Goal: Transaction & Acquisition: Purchase product/service

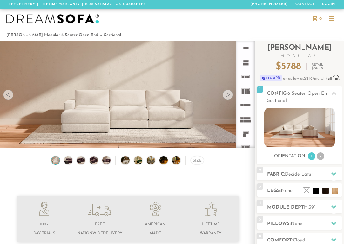
click at [230, 94] on div at bounding box center [227, 95] width 10 height 10
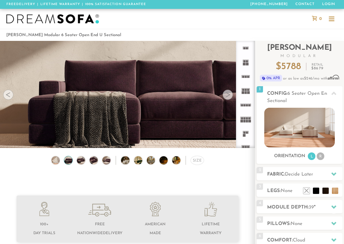
click at [230, 94] on div at bounding box center [227, 95] width 10 height 10
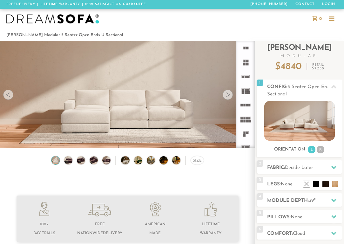
scroll to position [6306, 339]
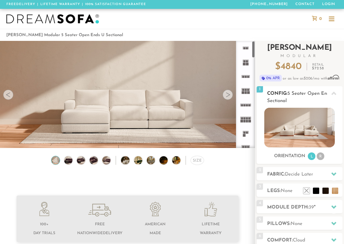
click at [286, 121] on img at bounding box center [299, 128] width 70 height 40
click at [324, 158] on li "R" at bounding box center [320, 157] width 8 height 8
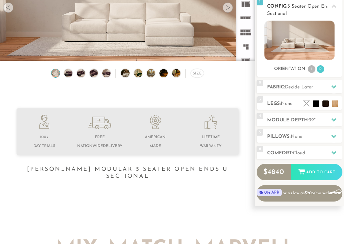
scroll to position [0, 0]
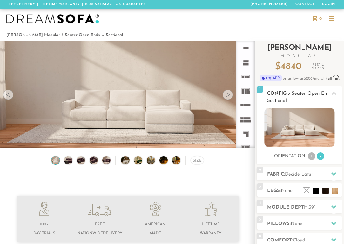
click at [314, 158] on li "L" at bounding box center [311, 157] width 8 height 8
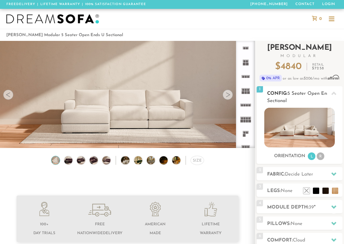
click at [318, 157] on li "R" at bounding box center [320, 157] width 8 height 8
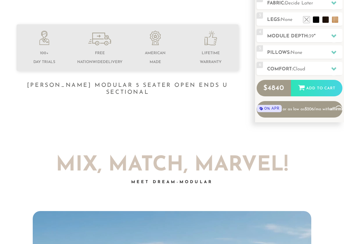
scroll to position [175, 0]
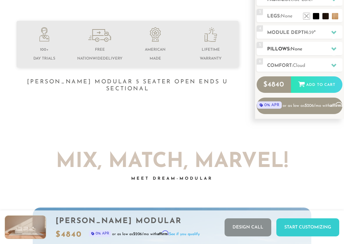
click at [315, 46] on h2 "Pillows: None" at bounding box center [304, 49] width 75 height 7
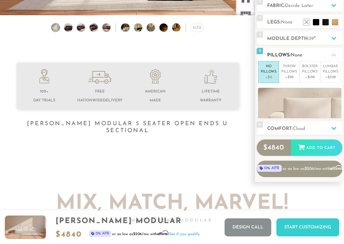
scroll to position [119, 0]
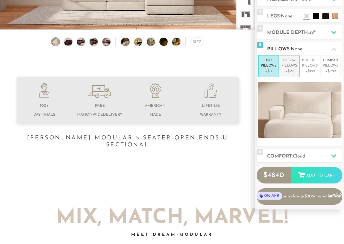
click at [292, 69] on p "+$99" at bounding box center [289, 72] width 16 height 6
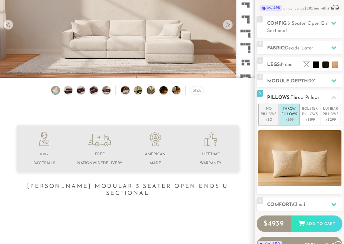
scroll to position [74, 0]
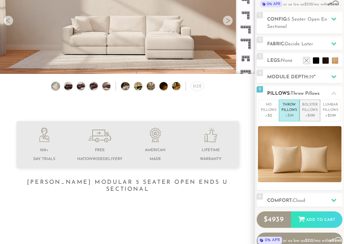
click at [310, 114] on p "+$199" at bounding box center [310, 116] width 16 height 6
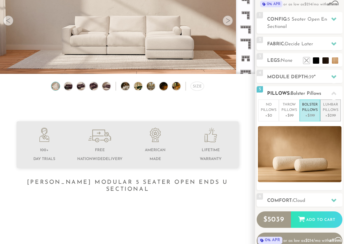
click at [328, 112] on p "Lumbar Pillows" at bounding box center [330, 107] width 16 height 10
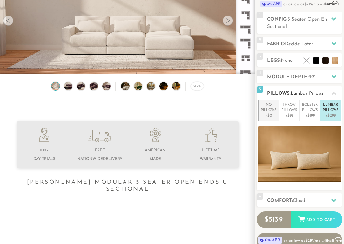
click at [268, 116] on p "+$0" at bounding box center [269, 116] width 16 height 6
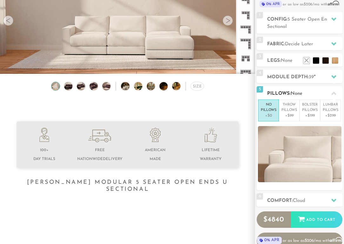
click at [331, 92] on icon at bounding box center [333, 93] width 5 height 5
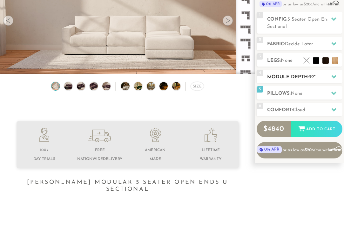
click at [330, 80] on div at bounding box center [333, 76] width 13 height 13
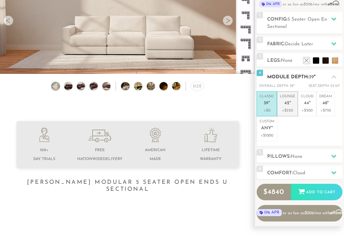
click at [290, 106] on em """ at bounding box center [290, 103] width 2 height 5
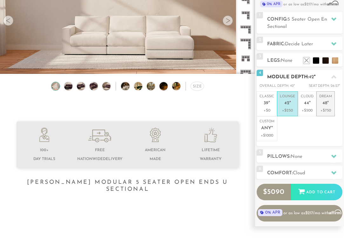
click at [324, 101] on span "48" at bounding box center [324, 103] width 5 height 5
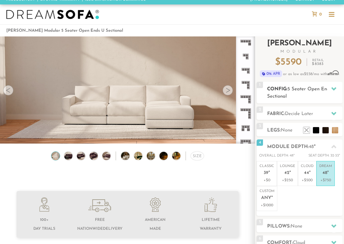
scroll to position [0, 0]
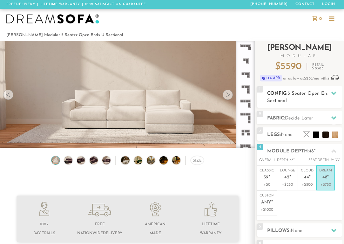
click at [325, 102] on h2 "Config: 5 Seater Open Ends U Sectional" at bounding box center [304, 97] width 75 height 15
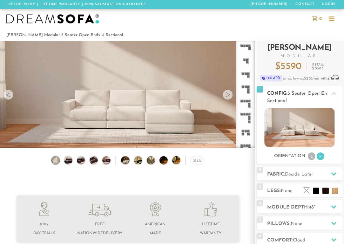
click at [327, 97] on h2 "Config: 5 Seater Open Ends U Sectional" at bounding box center [304, 97] width 75 height 15
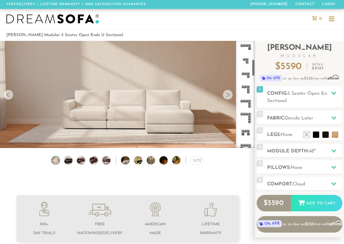
click at [243, 131] on rect at bounding box center [243, 131] width 2 height 2
click at [248, 122] on icon at bounding box center [245, 118] width 14 height 14
click at [232, 94] on div at bounding box center [227, 95] width 10 height 10
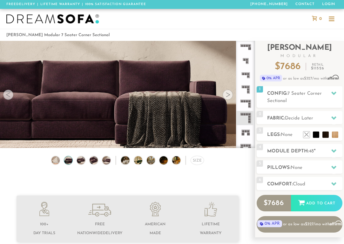
click at [231, 94] on div at bounding box center [227, 95] width 10 height 10
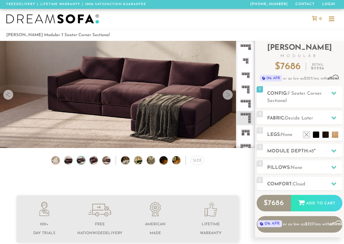
click at [231, 94] on div at bounding box center [227, 95] width 10 height 10
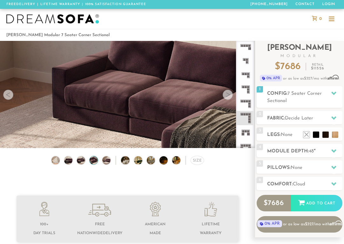
click at [231, 94] on div at bounding box center [227, 95] width 10 height 10
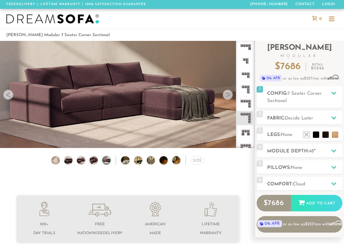
click at [231, 94] on div at bounding box center [227, 95] width 10 height 10
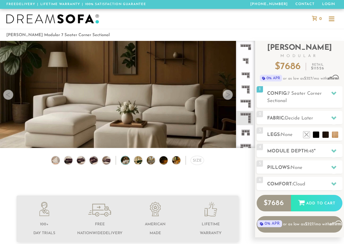
click at [231, 94] on div at bounding box center [227, 95] width 10 height 10
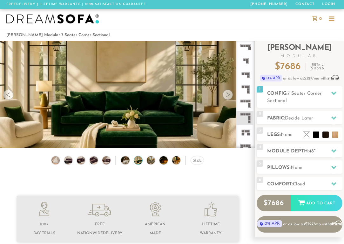
click at [231, 94] on div at bounding box center [227, 95] width 10 height 10
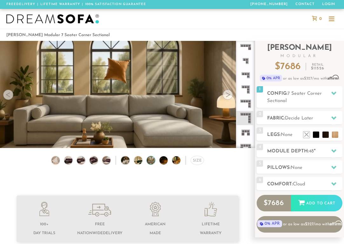
click at [231, 94] on div at bounding box center [227, 95] width 10 height 10
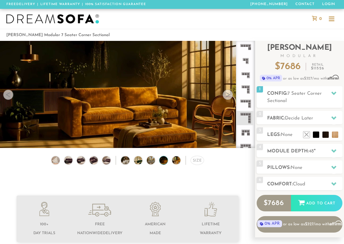
click at [231, 94] on div at bounding box center [227, 95] width 10 height 10
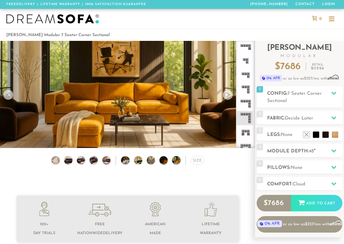
click at [231, 94] on div at bounding box center [227, 95] width 10 height 10
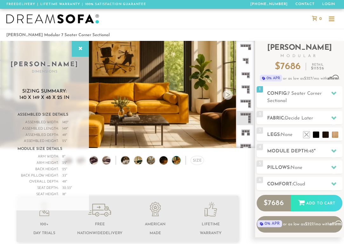
click at [231, 94] on div at bounding box center [227, 95] width 10 height 10
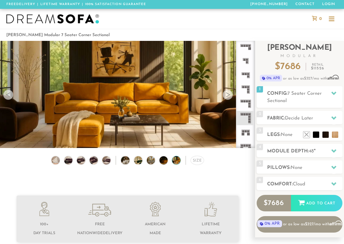
click at [231, 94] on div at bounding box center [227, 95] width 10 height 10
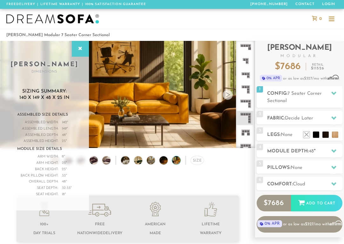
click at [231, 94] on div at bounding box center [227, 95] width 10 height 10
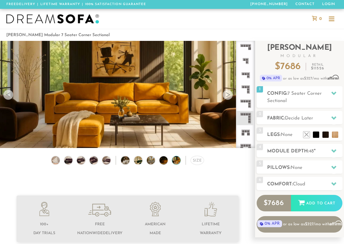
click at [8, 95] on div at bounding box center [8, 95] width 10 height 10
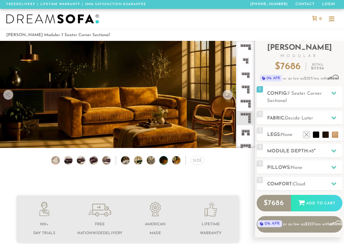
click at [8, 95] on div at bounding box center [8, 95] width 10 height 10
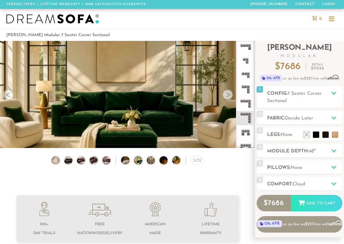
click at [9, 96] on div at bounding box center [8, 95] width 10 height 10
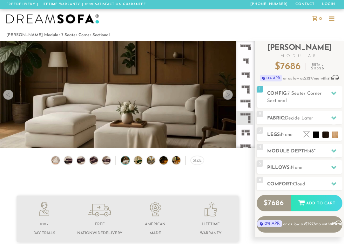
click at [9, 96] on div at bounding box center [8, 95] width 10 height 10
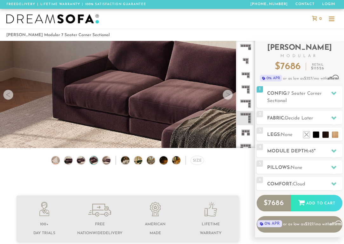
click at [9, 96] on div at bounding box center [8, 95] width 10 height 10
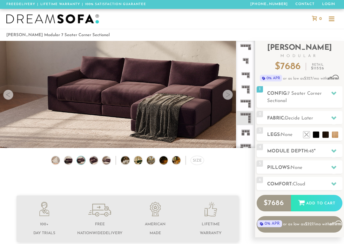
click at [9, 96] on div at bounding box center [8, 95] width 10 height 10
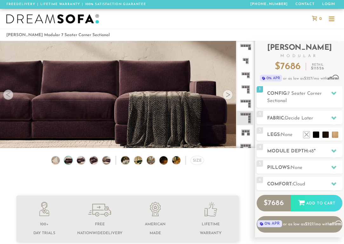
click at [9, 96] on div at bounding box center [8, 95] width 10 height 10
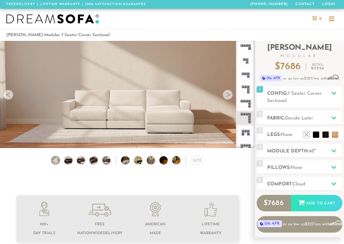
click at [9, 96] on div at bounding box center [8, 95] width 10 height 10
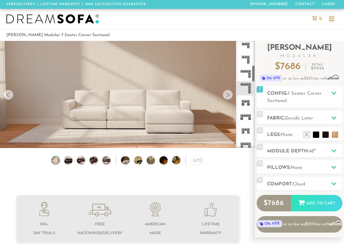
scroll to position [141, 0]
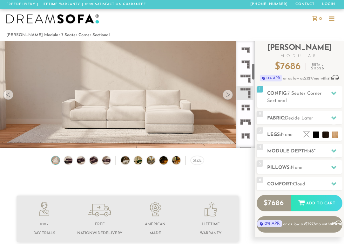
click at [246, 53] on icon at bounding box center [245, 50] width 14 height 14
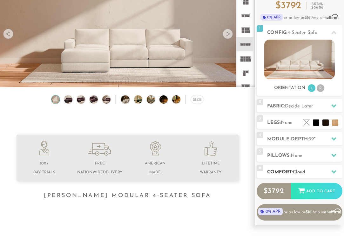
scroll to position [61, 0]
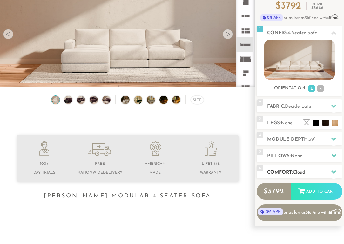
click at [322, 168] on div "6 Comfort: the Cloud soft" at bounding box center [299, 171] width 86 height 13
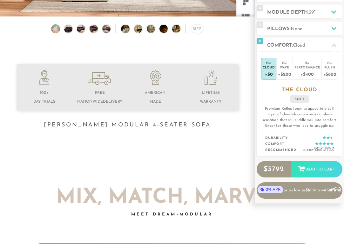
scroll to position [132, 0]
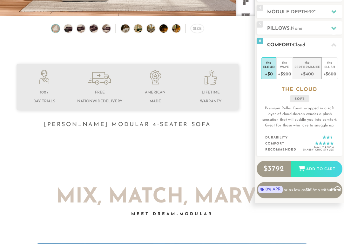
click at [303, 69] on div "Performance" at bounding box center [307, 67] width 26 height 4
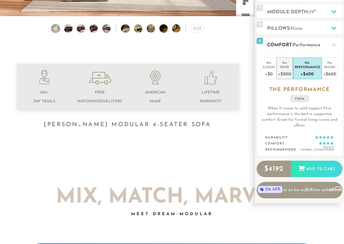
click at [288, 68] on div "Wave" at bounding box center [284, 67] width 13 height 4
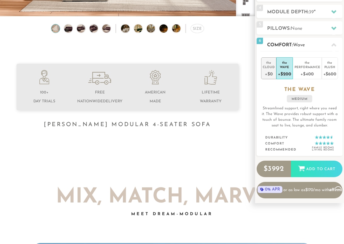
click at [274, 68] on div "Cloud" at bounding box center [268, 67] width 12 height 4
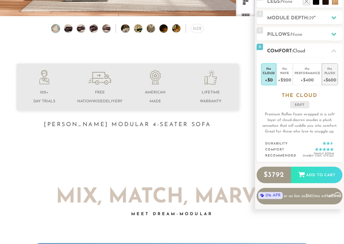
click at [331, 75] on div "+$600" at bounding box center [329, 79] width 13 height 9
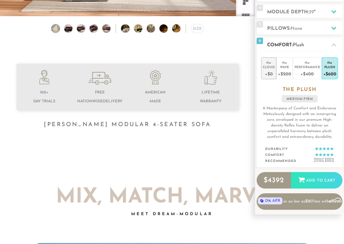
click at [272, 71] on div "+$0" at bounding box center [268, 73] width 12 height 9
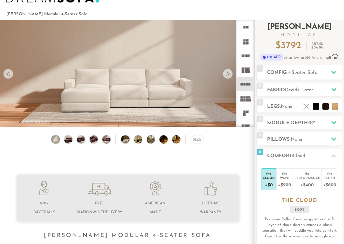
scroll to position [0, 0]
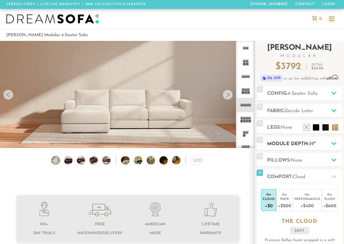
click at [289, 143] on h2 "Module Depth: 39 "" at bounding box center [304, 144] width 75 height 7
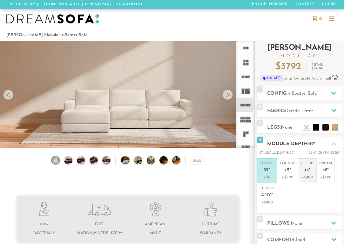
click at [309, 171] on em """ at bounding box center [310, 170] width 2 height 5
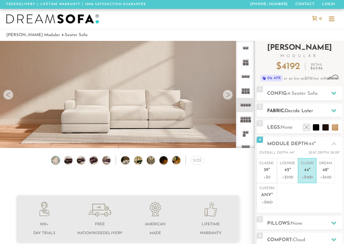
click at [298, 110] on span "Decide Later" at bounding box center [299, 111] width 28 height 5
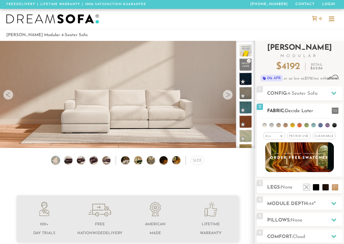
click at [299, 136] on span "Pet/Kid Use x" at bounding box center [298, 135] width 23 height 7
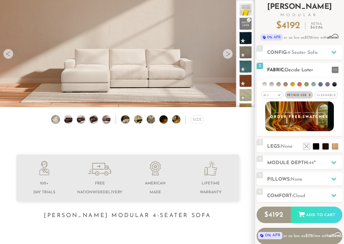
scroll to position [35, 0]
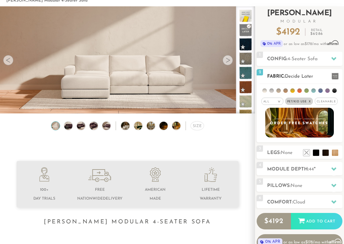
click at [294, 90] on li at bounding box center [292, 91] width 4 height 4
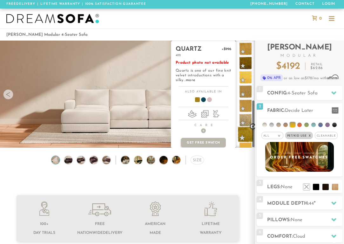
scroll to position [136, 0]
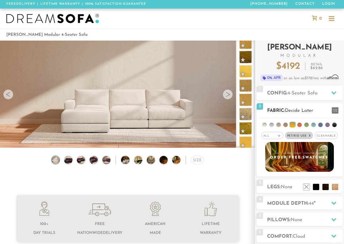
click at [279, 125] on li at bounding box center [278, 125] width 4 height 4
click at [271, 125] on li at bounding box center [271, 125] width 4 height 4
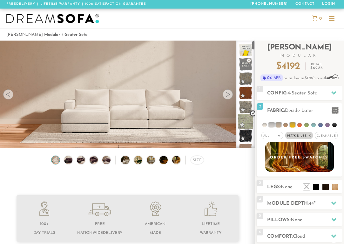
scroll to position [0, 0]
click at [264, 125] on li at bounding box center [264, 125] width 4 height 4
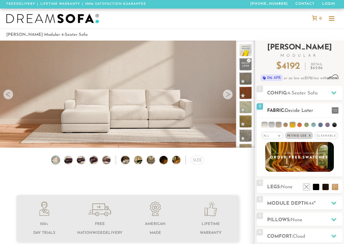
click at [270, 138] on div "All >" at bounding box center [272, 135] width 22 height 7
click at [277, 172] on li "Popular" at bounding box center [272, 171] width 22 height 10
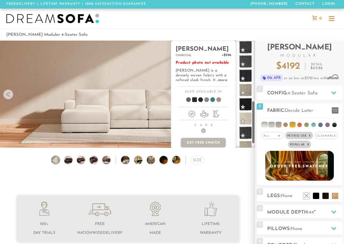
scroll to position [167, 0]
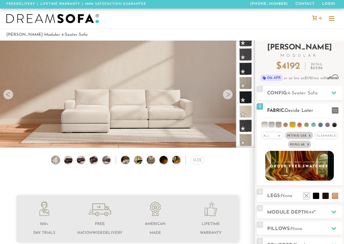
click at [287, 124] on li at bounding box center [285, 125] width 4 height 4
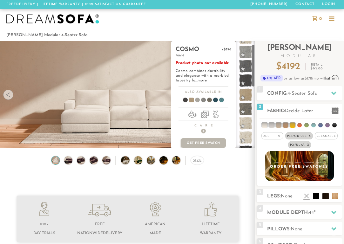
scroll to position [0, 0]
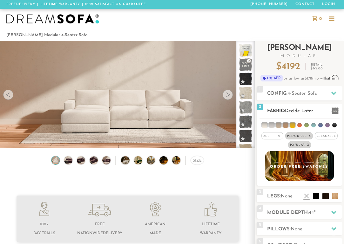
click at [294, 126] on li at bounding box center [292, 125] width 5 height 5
click at [294, 127] on ul at bounding box center [299, 125] width 80 height 12
click at [300, 125] on li at bounding box center [299, 125] width 4 height 4
click at [285, 125] on li at bounding box center [285, 125] width 5 height 5
click at [279, 126] on li at bounding box center [278, 125] width 5 height 5
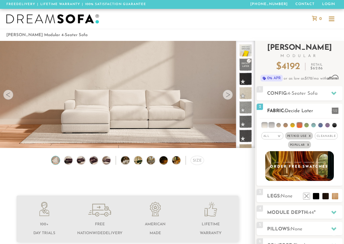
click at [273, 126] on li at bounding box center [271, 125] width 5 height 5
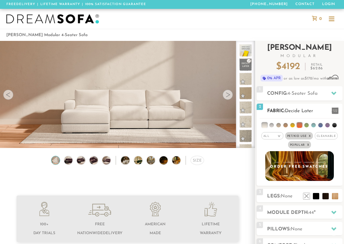
click at [267, 127] on li at bounding box center [264, 125] width 5 height 5
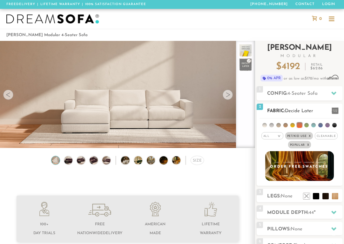
click at [300, 126] on li at bounding box center [299, 125] width 5 height 5
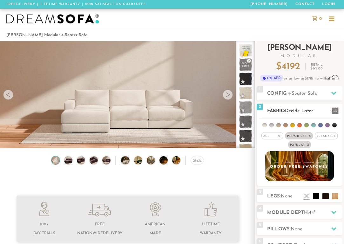
click at [294, 125] on ul at bounding box center [299, 125] width 80 height 12
click at [294, 125] on li at bounding box center [292, 125] width 4 height 4
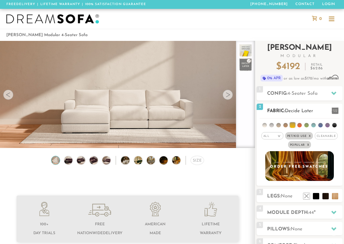
click at [307, 144] on em "x" at bounding box center [308, 145] width 2 height 3
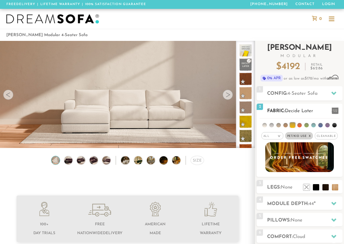
click at [311, 137] on span "Pet/Kid Use x" at bounding box center [299, 135] width 28 height 7
click at [266, 125] on li at bounding box center [264, 125] width 4 height 4
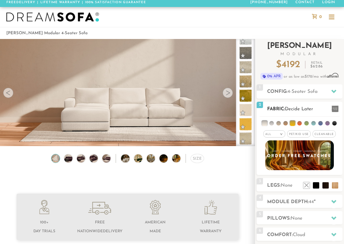
scroll to position [2, 0]
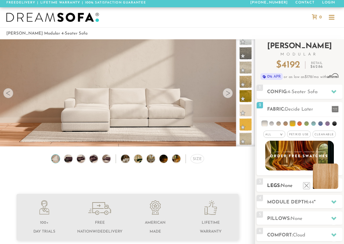
click at [334, 186] on li at bounding box center [325, 176] width 25 height 25
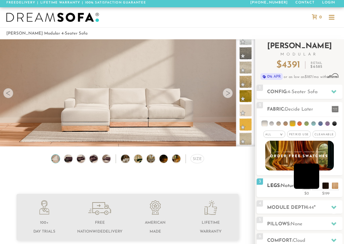
click at [315, 188] on li at bounding box center [306, 176] width 25 height 25
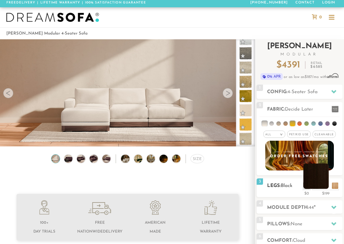
click at [324, 188] on li at bounding box center [315, 176] width 25 height 25
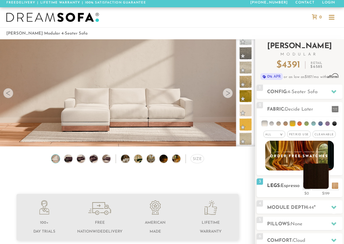
click at [327, 187] on li at bounding box center [315, 176] width 25 height 25
click at [323, 182] on li at bounding box center [315, 176] width 25 height 25
click at [331, 180] on li at bounding box center [325, 176] width 25 height 25
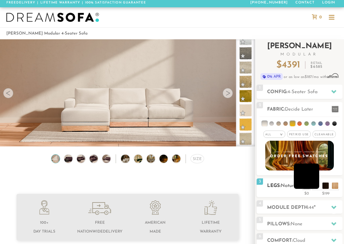
click at [314, 185] on li at bounding box center [306, 176] width 25 height 25
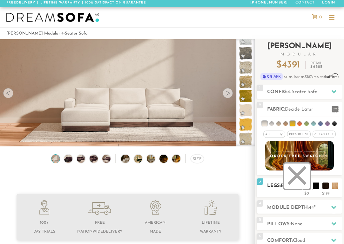
click at [307, 187] on li at bounding box center [296, 176] width 25 height 25
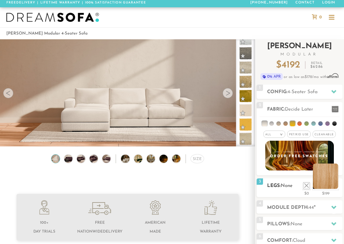
click at [335, 188] on li at bounding box center [325, 176] width 25 height 25
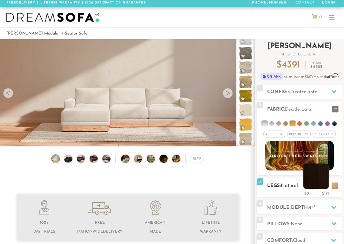
click at [325, 185] on li at bounding box center [315, 176] width 25 height 25
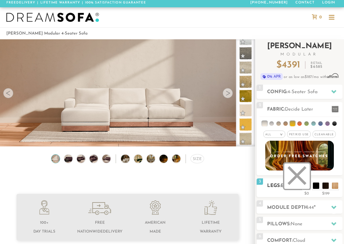
click at [308, 187] on li at bounding box center [296, 176] width 25 height 25
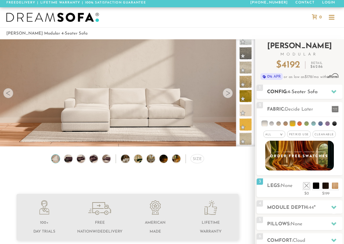
click at [305, 88] on div "1 Config: 4-Seater Sofa R" at bounding box center [299, 92] width 86 height 14
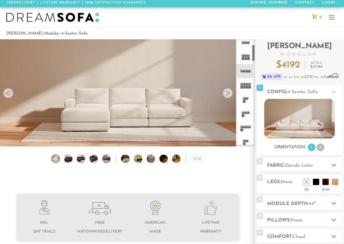
scroll to position [33, 0]
click at [244, 85] on rect at bounding box center [244, 86] width 2 height 3
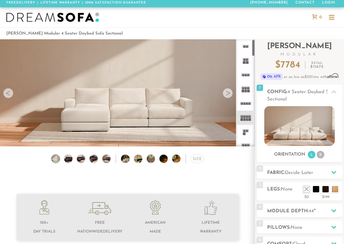
click at [248, 91] on rect at bounding box center [248, 91] width 3 height 3
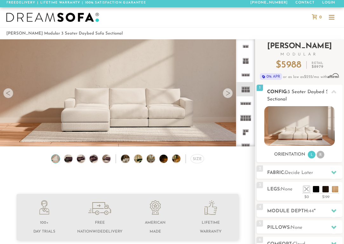
click at [321, 135] on img at bounding box center [299, 126] width 70 height 40
click at [318, 124] on img at bounding box center [299, 126] width 70 height 40
click at [321, 155] on li "R" at bounding box center [320, 155] width 8 height 8
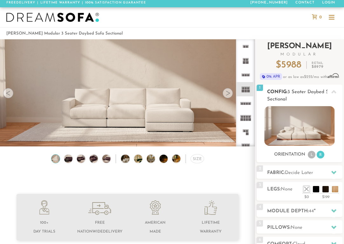
click at [314, 157] on li "L" at bounding box center [311, 155] width 8 height 8
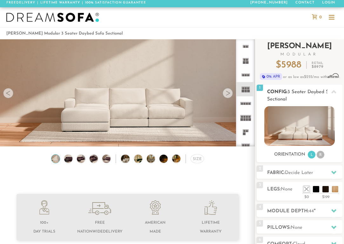
click at [320, 155] on li "R" at bounding box center [320, 155] width 8 height 8
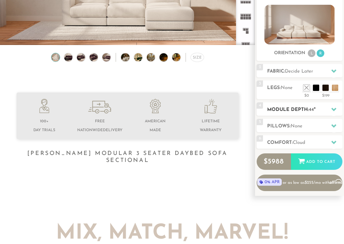
scroll to position [105, 0]
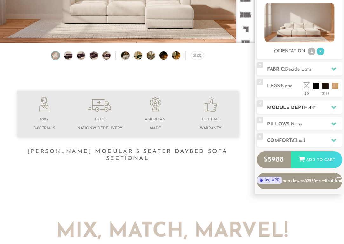
click at [331, 105] on icon at bounding box center [333, 107] width 5 height 5
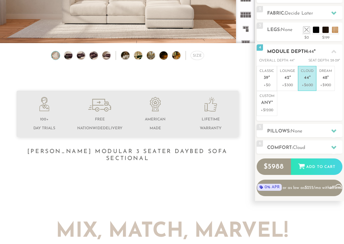
click at [333, 54] on icon at bounding box center [333, 51] width 5 height 5
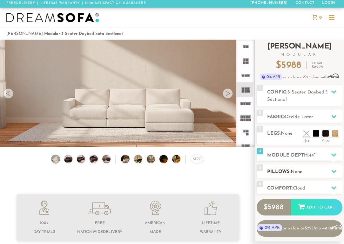
scroll to position [0, 0]
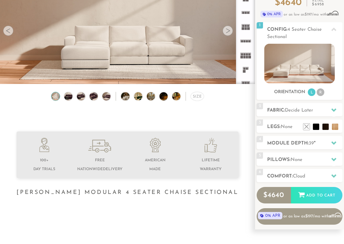
scroll to position [66, 0]
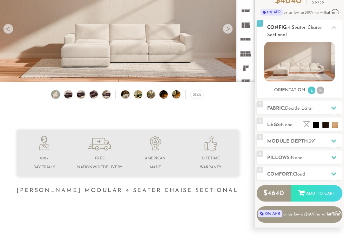
click at [323, 89] on li "R" at bounding box center [320, 91] width 8 height 8
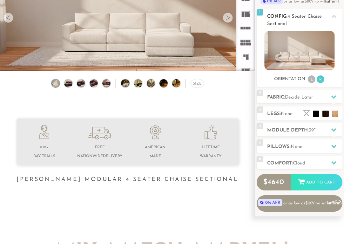
scroll to position [70, 0]
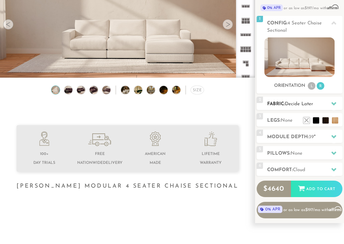
click at [321, 101] on h2 "Fabric: Decide Later" at bounding box center [304, 104] width 75 height 7
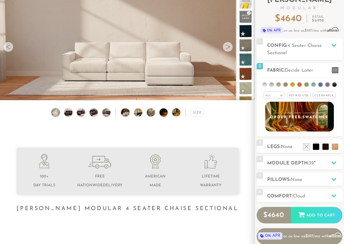
scroll to position [43, 0]
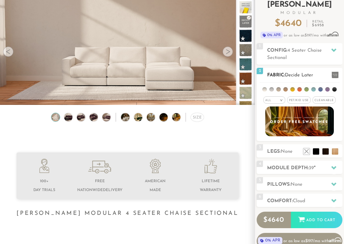
click at [268, 100] on em "All" at bounding box center [268, 100] width 6 height 3
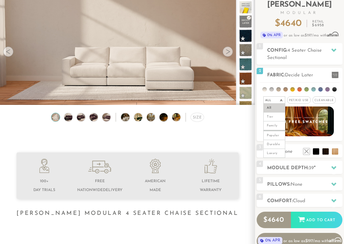
click at [280, 105] on li "All" at bounding box center [274, 108] width 22 height 9
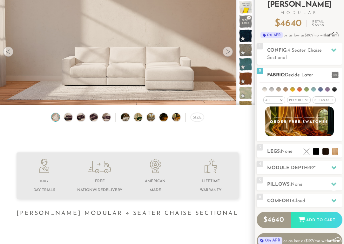
click at [265, 89] on li at bounding box center [264, 89] width 4 height 4
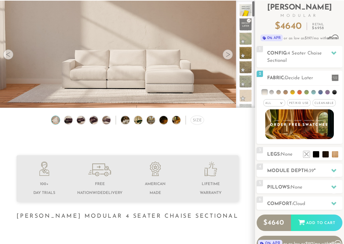
scroll to position [0, 0]
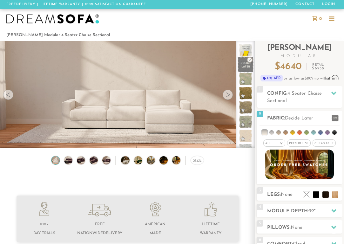
click at [249, 60] on span at bounding box center [245, 65] width 16 height 16
click at [318, 98] on h2 "Config: 4 Seater Chaise Sectional" at bounding box center [304, 97] width 75 height 15
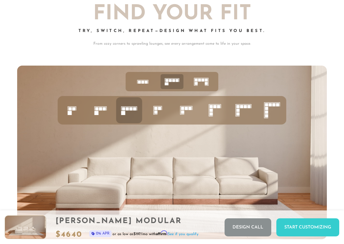
scroll to position [2079, 0]
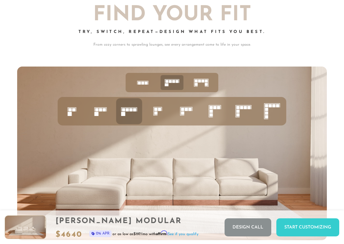
click at [238, 113] on rect at bounding box center [237, 111] width 3 height 3
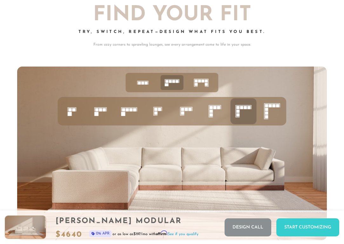
click at [258, 108] on ul at bounding box center [172, 111] width 228 height 29
click at [144, 81] on icon at bounding box center [143, 83] width 20 height 20
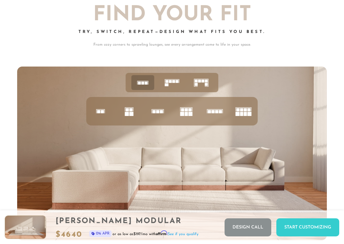
click at [141, 89] on icon at bounding box center [143, 83] width 20 height 20
click at [188, 83] on ul at bounding box center [172, 82] width 93 height 19
click at [173, 86] on icon at bounding box center [172, 83] width 20 height 20
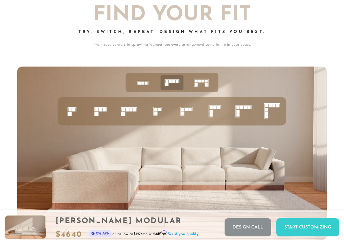
click at [210, 82] on icon at bounding box center [201, 83] width 20 height 20
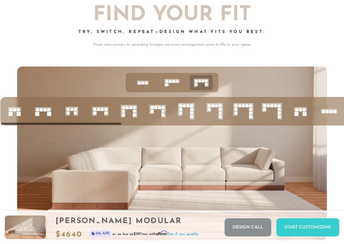
click at [166, 86] on rect at bounding box center [167, 84] width 4 height 3
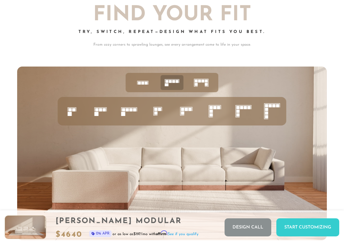
click at [143, 88] on icon at bounding box center [143, 83] width 20 height 20
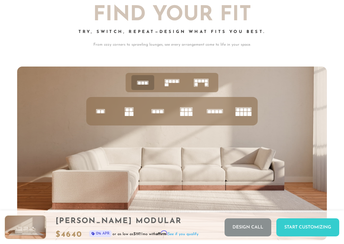
click at [186, 115] on rect at bounding box center [185, 114] width 3 height 4
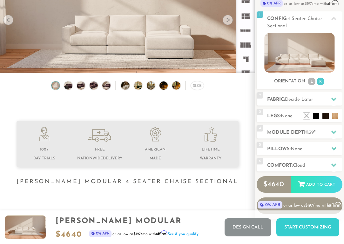
scroll to position [0, 0]
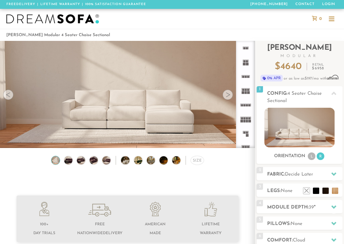
click at [332, 15] on div at bounding box center [331, 19] width 12 height 12
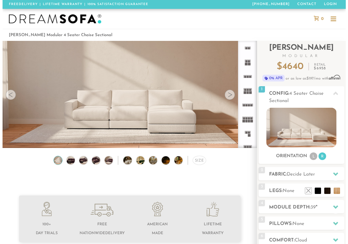
scroll to position [6525, 344]
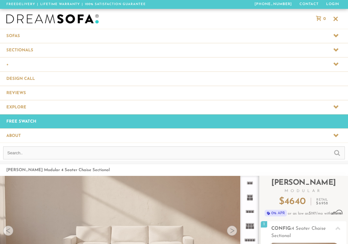
click at [25, 48] on span at bounding box center [174, 50] width 348 height 14
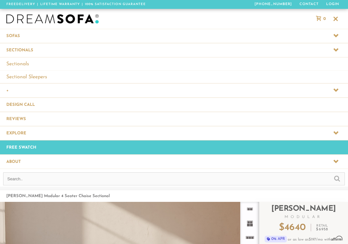
scroll to position [6564, 344]
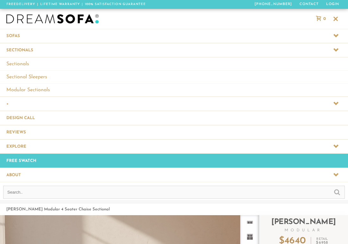
click at [29, 37] on span at bounding box center [174, 36] width 348 height 14
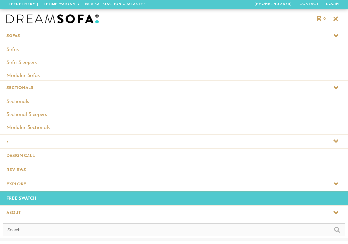
scroll to position [5, 5]
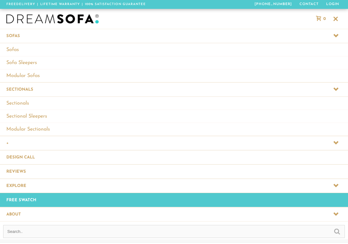
click at [28, 59] on link "Sofa Sleepers" at bounding box center [174, 62] width 348 height 13
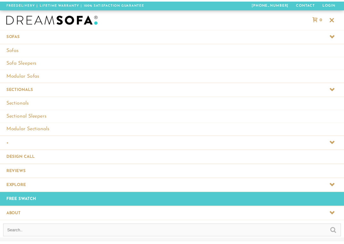
scroll to position [6340, 339]
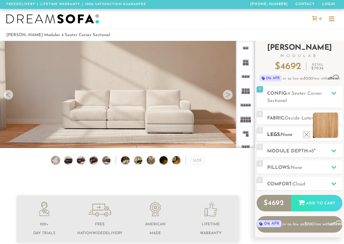
click at [335, 137] on li at bounding box center [325, 125] width 25 height 25
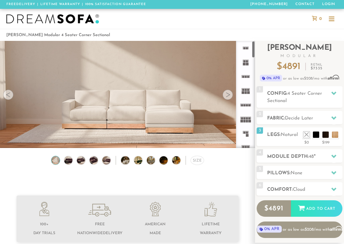
click at [228, 100] on div at bounding box center [227, 95] width 10 height 10
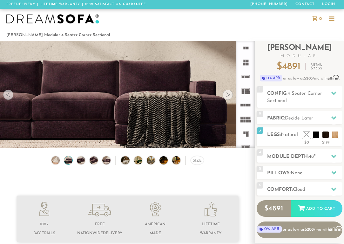
click at [7, 99] on div at bounding box center [8, 95] width 10 height 10
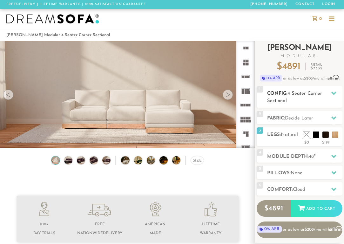
click at [312, 98] on h2 "Config: 4 Seater Corner Sectional" at bounding box center [304, 97] width 75 height 15
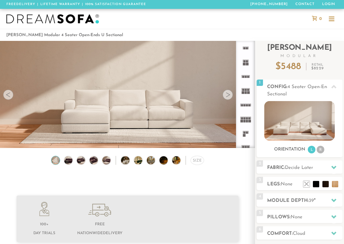
scroll to position [6306, 339]
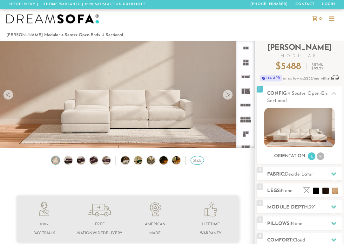
click at [197, 165] on div "Size" at bounding box center [196, 160] width 13 height 9
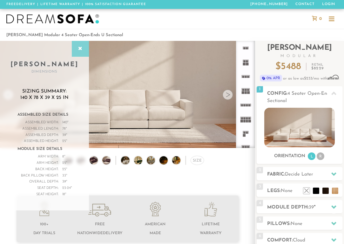
click at [78, 47] on icon at bounding box center [80, 48] width 7 height 5
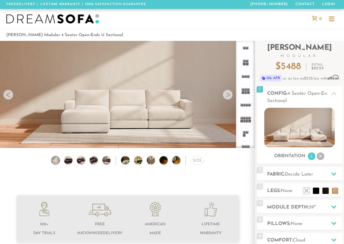
click at [204, 160] on div "Size" at bounding box center [127, 162] width 255 height 12
click at [199, 162] on div "Size" at bounding box center [196, 160] width 13 height 9
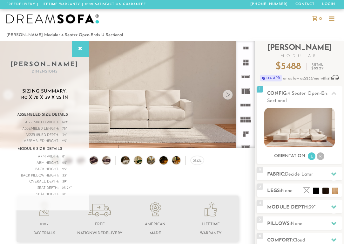
click at [198, 25] on div at bounding box center [172, 19] width 344 height 20
click at [76, 49] on div at bounding box center [80, 49] width 17 height 16
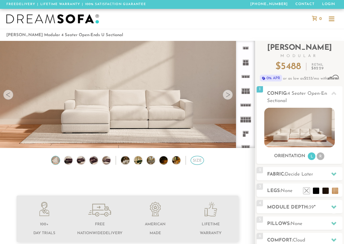
click at [202, 162] on div "Size" at bounding box center [196, 160] width 13 height 9
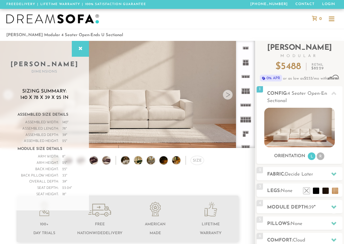
click at [79, 48] on icon at bounding box center [80, 48] width 7 height 5
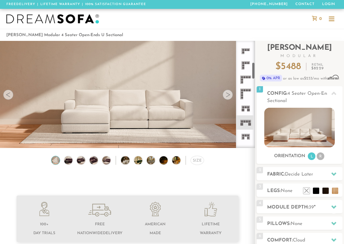
scroll to position [132, 0]
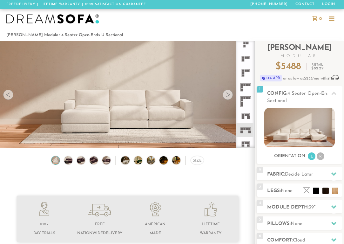
click at [248, 117] on rect at bounding box center [248, 117] width 3 height 3
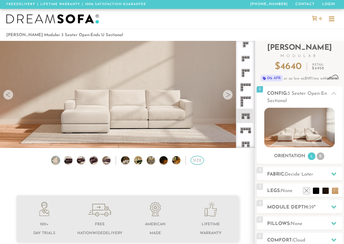
click at [193, 163] on div "Size" at bounding box center [196, 160] width 13 height 9
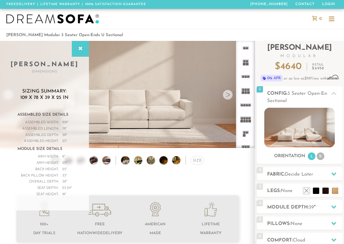
click at [247, 64] on rect at bounding box center [246, 64] width 3 height 3
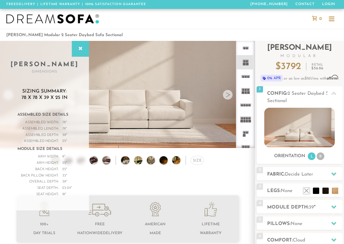
click at [248, 78] on icon at bounding box center [245, 76] width 14 height 14
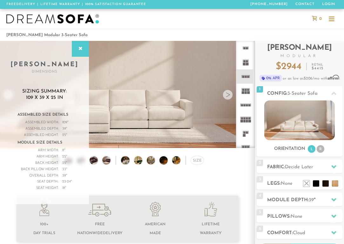
click at [246, 50] on icon at bounding box center [245, 48] width 14 height 14
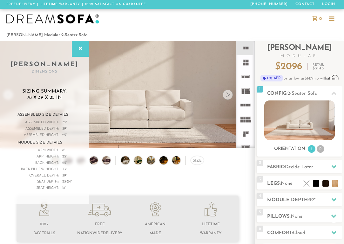
click at [247, 78] on rect at bounding box center [248, 77] width 2 height 2
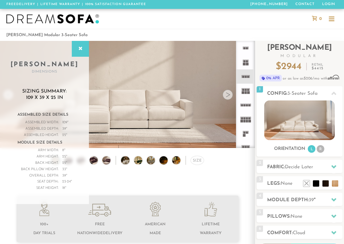
click at [247, 48] on rect at bounding box center [246, 48] width 2 height 2
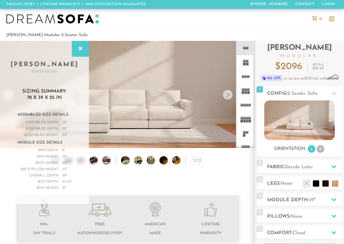
click at [247, 106] on rect at bounding box center [246, 105] width 2 height 2
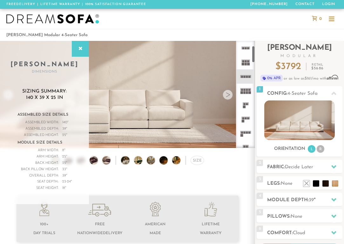
scroll to position [33, 0]
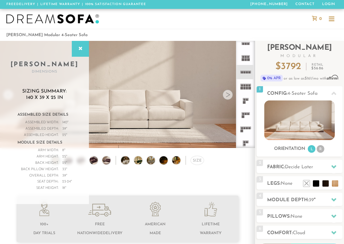
click at [246, 127] on icon at bounding box center [245, 129] width 14 height 14
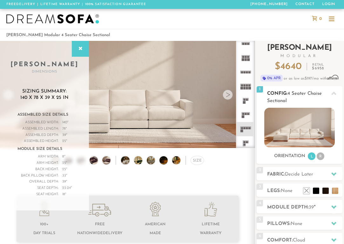
click at [324, 156] on li "R" at bounding box center [320, 157] width 8 height 8
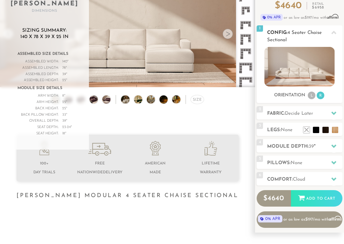
scroll to position [74, 0]
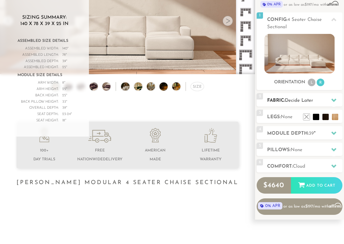
click at [292, 104] on h2 "Fabric: Decide Later" at bounding box center [304, 100] width 75 height 7
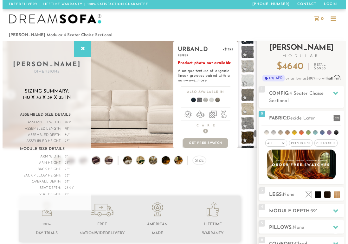
scroll to position [2654, 0]
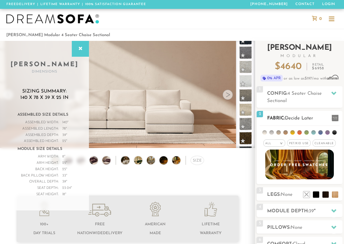
click at [333, 117] on span at bounding box center [334, 118] width 7 height 7
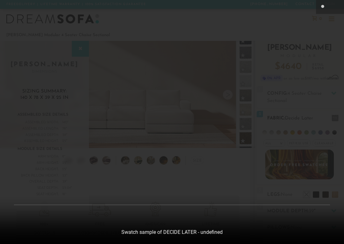
scroll to position [6352, 344]
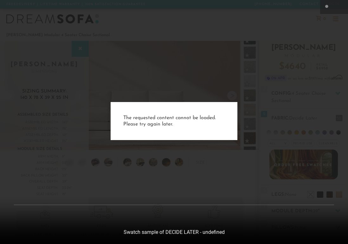
click at [333, 117] on div "The requested content cannot be loaded. Please try again later." at bounding box center [174, 122] width 348 height 244
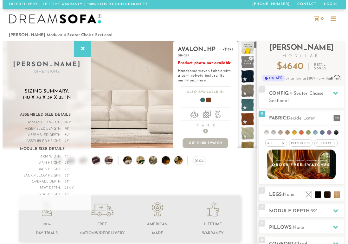
scroll to position [0, 0]
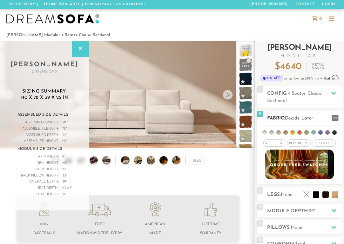
click at [265, 133] on li at bounding box center [264, 132] width 4 height 4
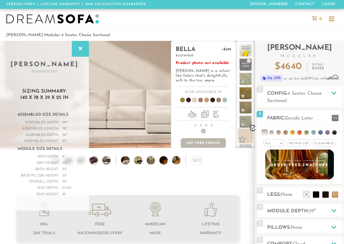
click at [247, 135] on span at bounding box center [245, 136] width 16 height 16
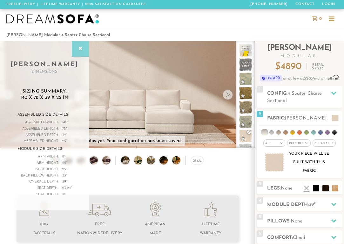
click at [78, 51] on icon at bounding box center [80, 48] width 7 height 5
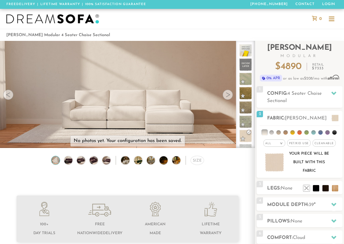
click at [54, 163] on img at bounding box center [55, 160] width 10 height 8
click at [274, 163] on img at bounding box center [274, 162] width 19 height 18
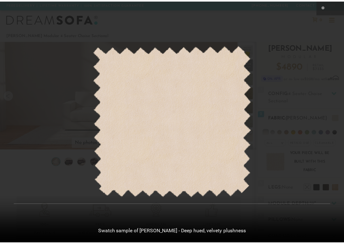
scroll to position [6352, 344]
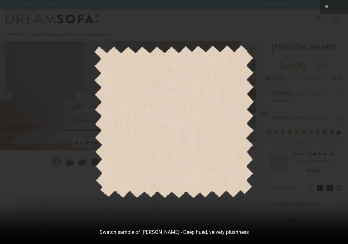
click at [274, 163] on div at bounding box center [174, 122] width 348 height 244
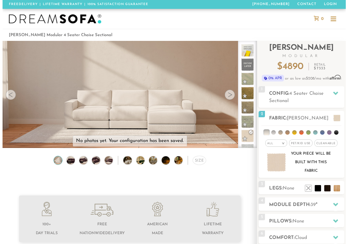
scroll to position [6306, 339]
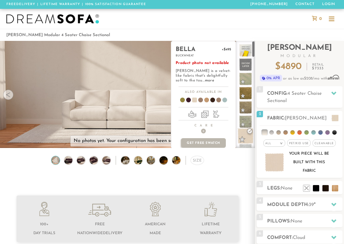
click at [249, 133] on span at bounding box center [245, 136] width 16 height 16
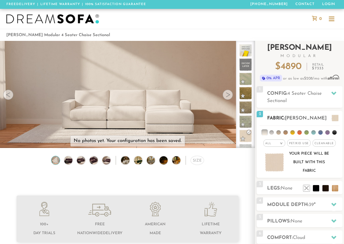
click at [266, 133] on li at bounding box center [264, 132] width 5 height 5
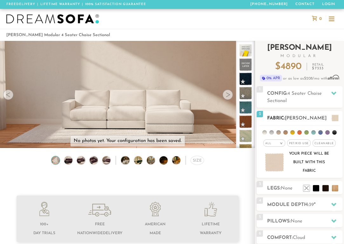
click at [337, 118] on span at bounding box center [334, 118] width 7 height 7
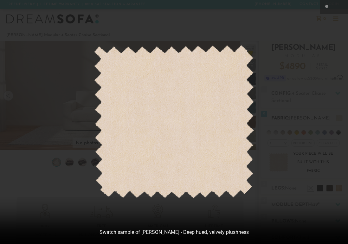
click at [337, 118] on div at bounding box center [174, 122] width 348 height 244
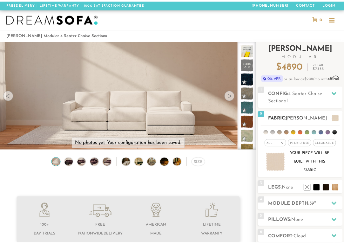
scroll to position [6306, 339]
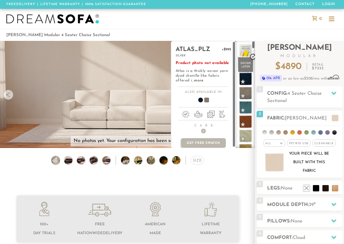
click at [241, 64] on span at bounding box center [245, 65] width 16 height 16
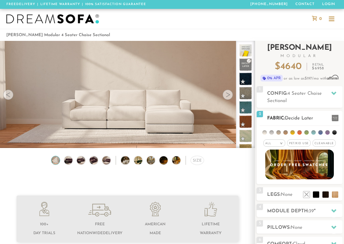
click at [294, 144] on span "Pet/Kid Use x" at bounding box center [298, 143] width 23 height 7
click at [294, 144] on span "Pet/Kid Use x" at bounding box center [299, 143] width 28 height 7
click at [294, 144] on span "Pet/Kid Use x" at bounding box center [298, 143] width 23 height 7
click at [294, 144] on span "Pet/Kid Use x" at bounding box center [299, 143] width 28 height 7
click at [265, 145] on div "All >" at bounding box center [274, 143] width 22 height 7
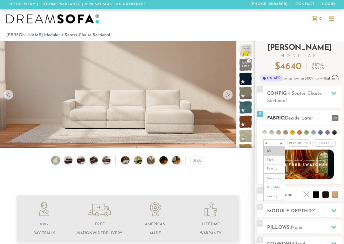
click at [300, 143] on span "Pet/Kid Use x" at bounding box center [298, 143] width 23 height 7
click at [323, 143] on span "Cleanable x" at bounding box center [325, 143] width 23 height 7
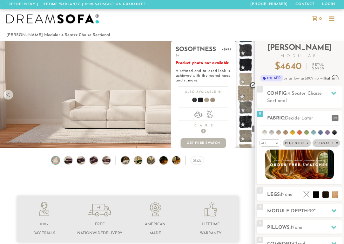
scroll to position [2427, 0]
click at [207, 100] on span at bounding box center [204, 100] width 24 height 23
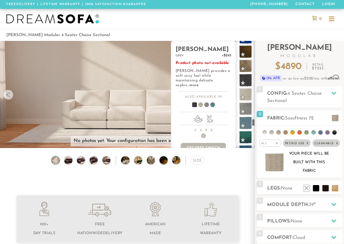
scroll to position [2255, 0]
click at [247, 95] on span at bounding box center [245, 94] width 16 height 16
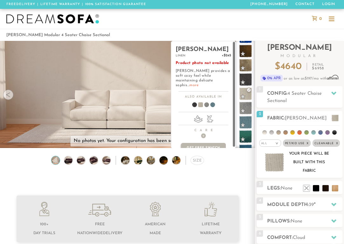
click at [198, 83] on link "more" at bounding box center [193, 85] width 9 height 4
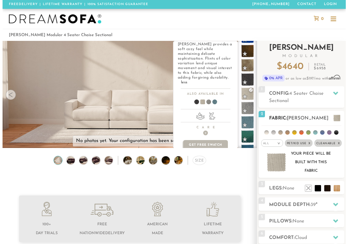
scroll to position [0, 0]
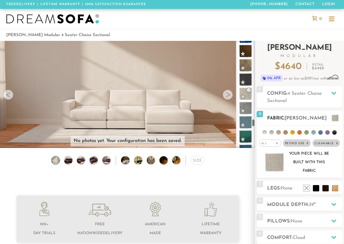
click at [334, 119] on span at bounding box center [334, 118] width 7 height 7
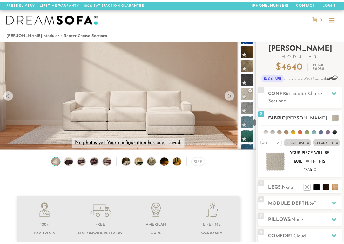
scroll to position [6352, 344]
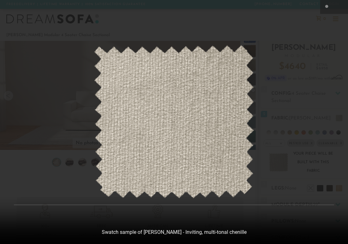
click at [309, 121] on div at bounding box center [174, 122] width 348 height 244
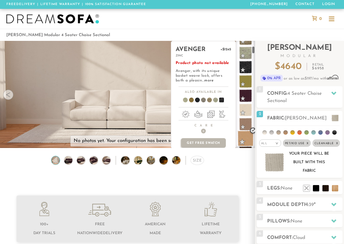
scroll to position [153, 0]
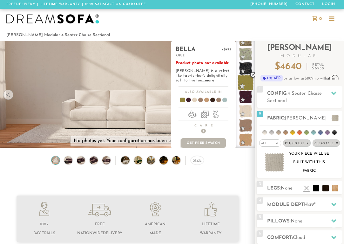
click at [243, 86] on span at bounding box center [245, 83] width 16 height 16
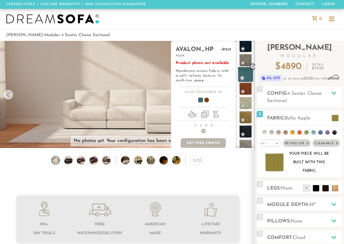
scroll to position [0, 0]
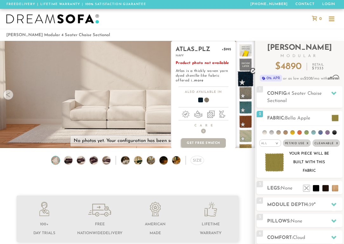
click at [246, 80] on span at bounding box center [245, 79] width 16 height 16
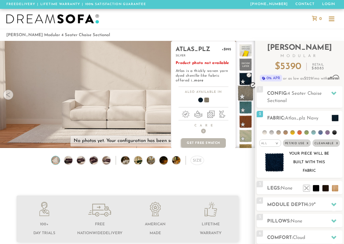
click at [248, 90] on span at bounding box center [245, 93] width 16 height 16
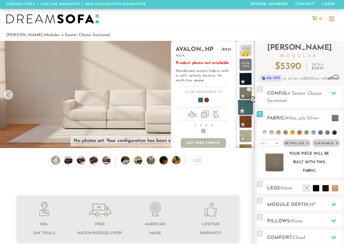
click at [250, 105] on span at bounding box center [245, 108] width 16 height 16
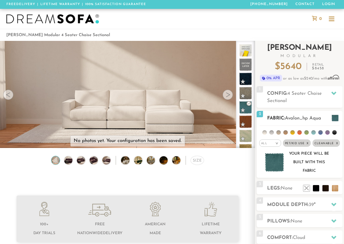
click at [265, 146] on div "All >" at bounding box center [270, 143] width 22 height 7
click at [268, 145] on div "All >" at bounding box center [270, 143] width 22 height 7
click at [249, 67] on span at bounding box center [245, 65] width 16 height 16
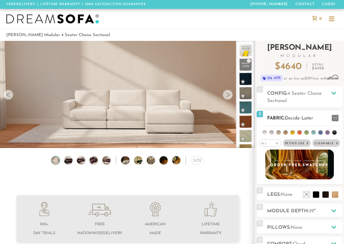
click at [270, 134] on li at bounding box center [271, 132] width 4 height 4
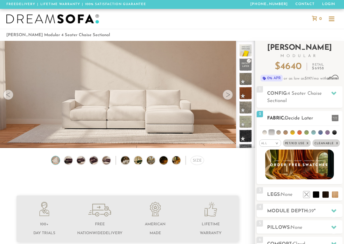
click at [270, 133] on li at bounding box center [271, 132] width 5 height 5
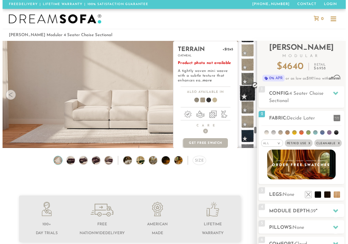
scroll to position [2454, 0]
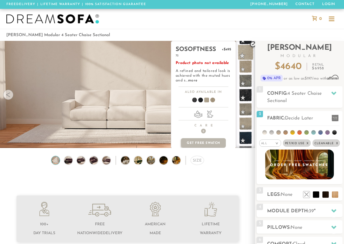
click at [249, 55] on span at bounding box center [245, 52] width 16 height 16
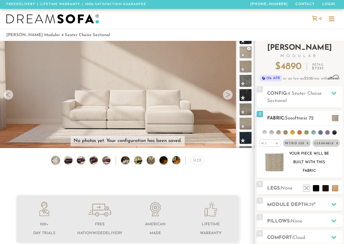
click at [334, 119] on span at bounding box center [334, 118] width 7 height 7
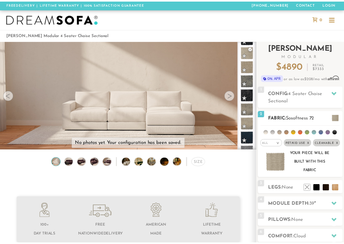
scroll to position [6352, 344]
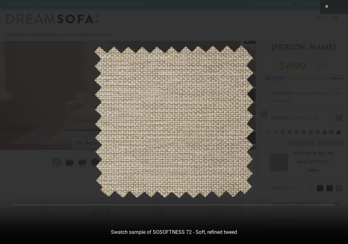
click at [334, 119] on div at bounding box center [174, 122] width 348 height 244
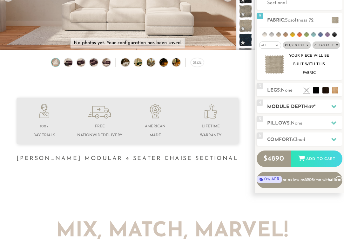
scroll to position [99, 0]
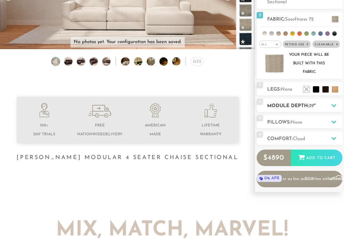
click at [331, 107] on div at bounding box center [333, 105] width 13 height 13
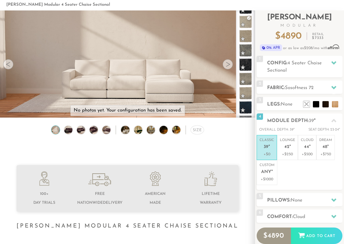
scroll to position [0, 0]
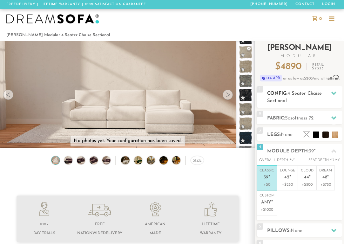
click at [315, 93] on span "4 Seater Chaise Sectional" at bounding box center [294, 97] width 55 height 12
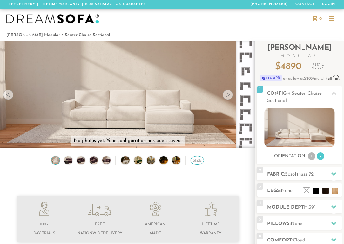
click at [200, 161] on div "Size" at bounding box center [196, 160] width 13 height 9
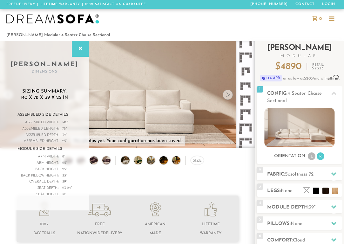
click at [267, 79] on span "0% APR" at bounding box center [271, 78] width 22 height 7
click at [301, 78] on p "0% APR or as low as $208 /mo with Affirm . See if you qualify" at bounding box center [299, 78] width 86 height 7
click at [328, 78] on span "Affirm" at bounding box center [332, 77] width 11 height 5
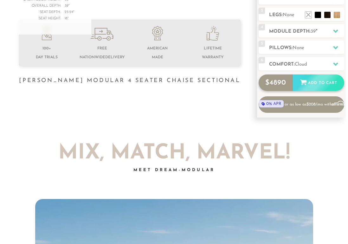
scroll to position [177, 0]
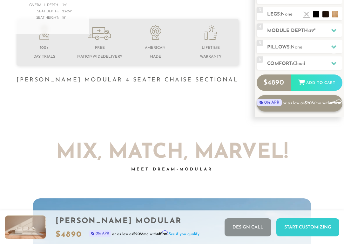
click at [280, 103] on span "0% APR" at bounding box center [269, 102] width 24 height 7
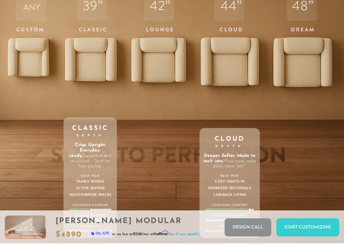
scroll to position [1804, 0]
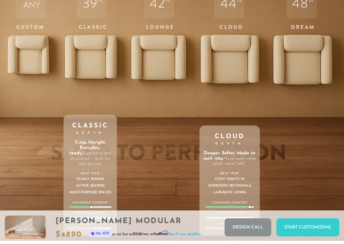
click at [229, 53] on div "44 Cloud Depth Deeper. Softer. Made to melt into. More room, more plush, more "…" at bounding box center [229, 108] width 60 height 265
click at [228, 19] on div "44 Cloud Depth Deeper. Softer. Made to melt into. More room, more plush, more "…" at bounding box center [229, 108] width 60 height 265
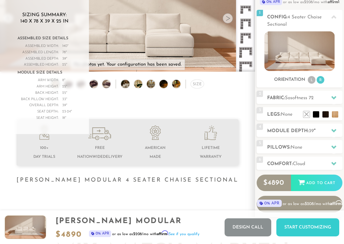
scroll to position [0, 0]
